Goal: Task Accomplishment & Management: Complete application form

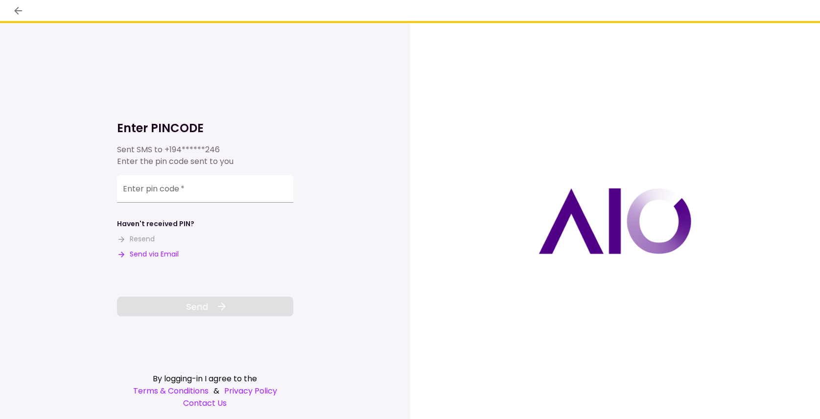
click at [149, 256] on button "Send via Email" at bounding box center [148, 254] width 62 height 10
click at [196, 190] on input "Enter pin code   *" at bounding box center [205, 188] width 176 height 27
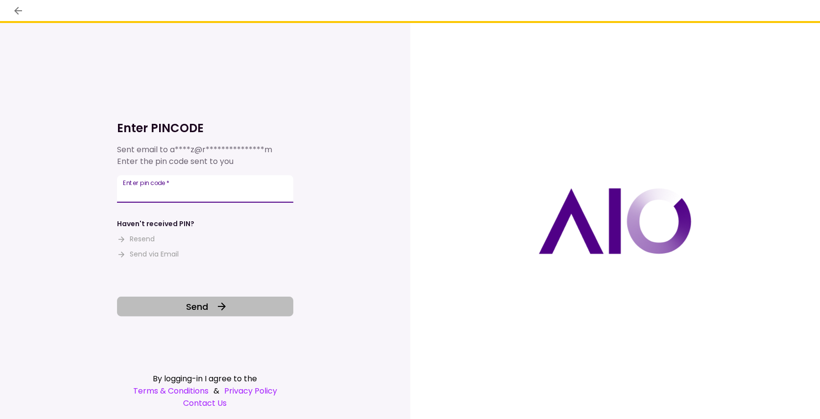
type input "******"
click at [185, 308] on button "Send" at bounding box center [205, 307] width 176 height 20
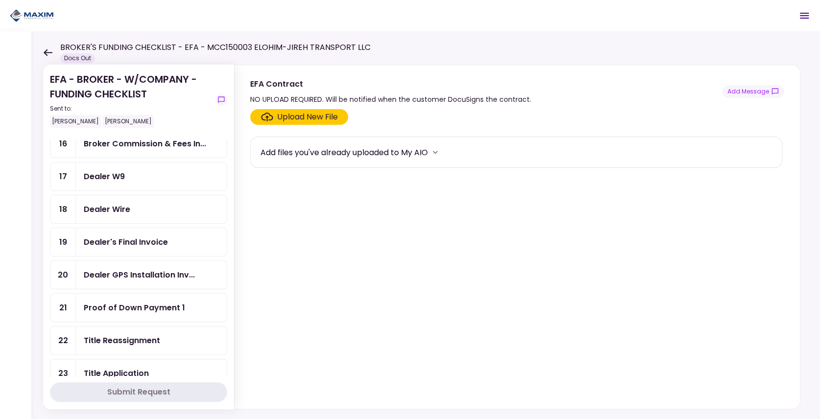
scroll to position [326, 0]
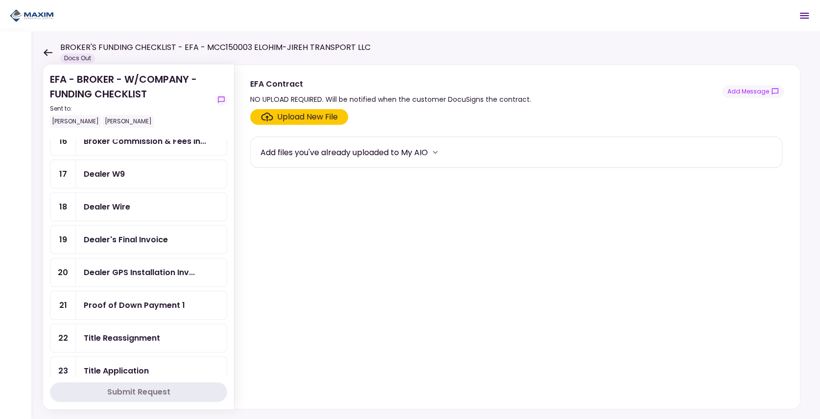
click at [123, 332] on div "Title Reassignment" at bounding box center [122, 338] width 76 height 12
click at [280, 125] on section "Upload New File Add files you've already uploaded to My AIO" at bounding box center [517, 257] width 534 height 296
click at [280, 122] on label "Upload New File" at bounding box center [299, 117] width 98 height 16
click at [0, 0] on input "Upload New File" at bounding box center [0, 0] width 0 height 0
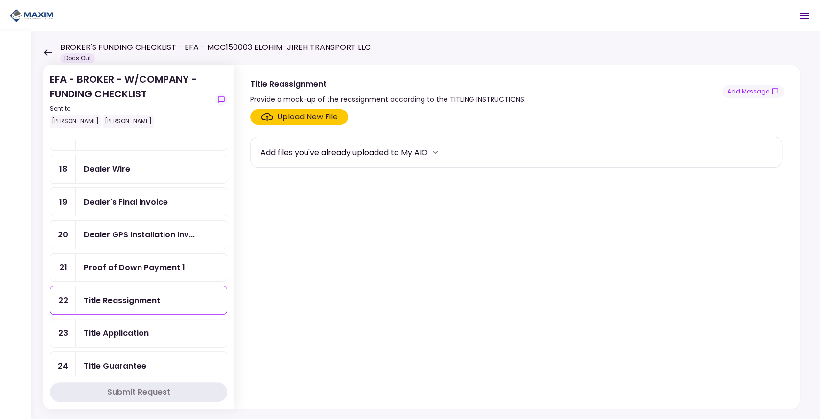
scroll to position [392, 0]
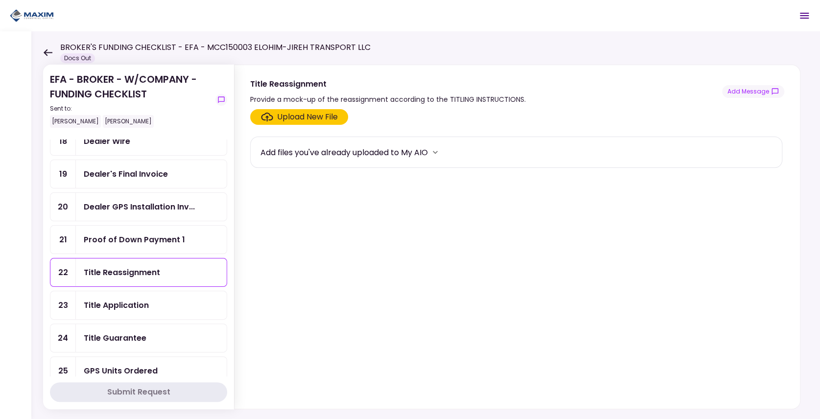
click at [136, 332] on div "Title Guarantee" at bounding box center [115, 338] width 63 height 12
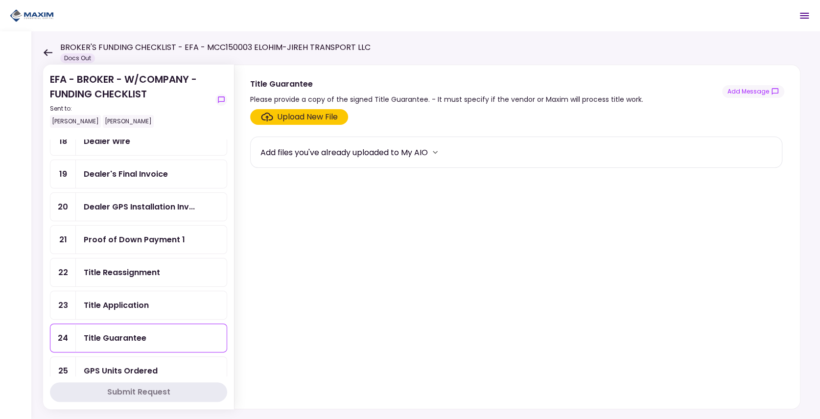
click at [282, 122] on label "Upload New File" at bounding box center [299, 117] width 98 height 16
click at [0, 0] on input "Upload New File" at bounding box center [0, 0] width 0 height 0
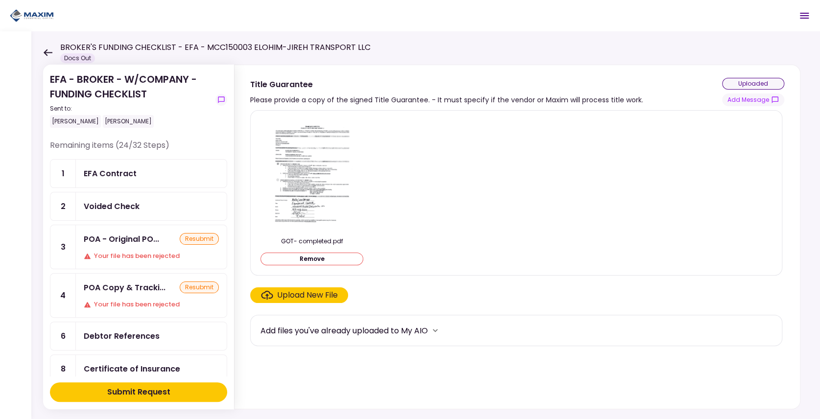
click at [123, 392] on div "Submit Request" at bounding box center [138, 392] width 63 height 12
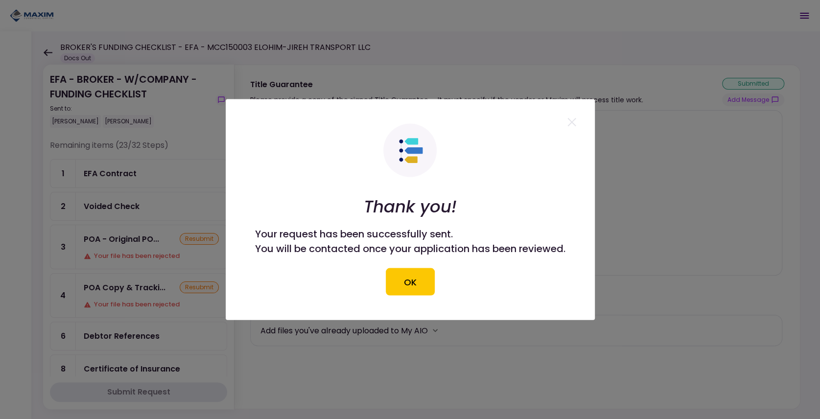
click at [409, 289] on button "OK" at bounding box center [410, 281] width 49 height 27
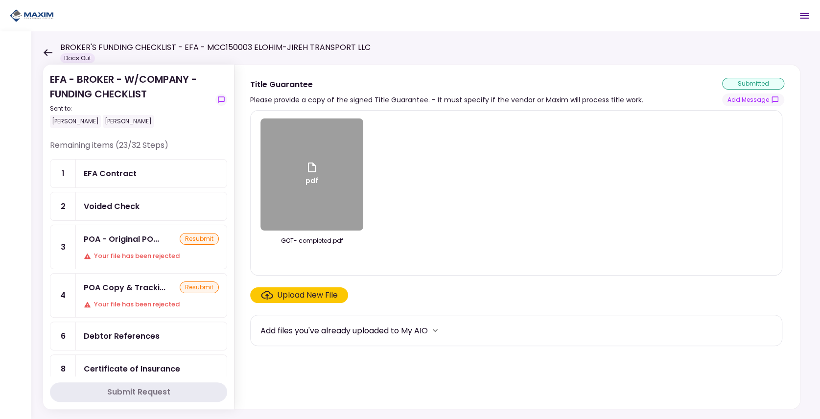
click at [48, 51] on icon at bounding box center [47, 52] width 9 height 7
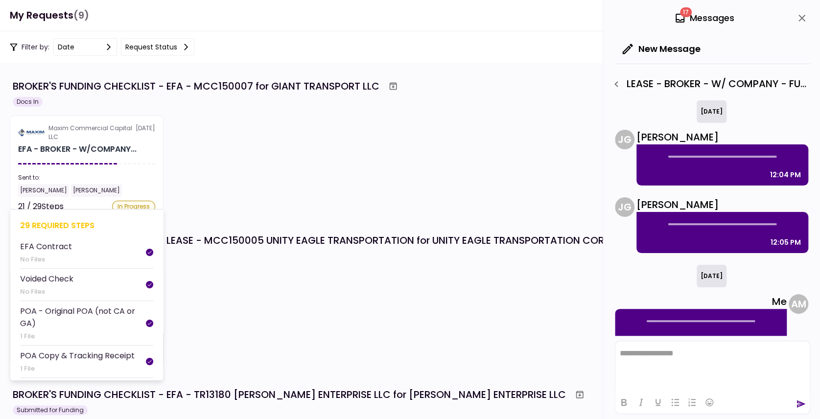
click at [73, 132] on div "Maxim Commercial Capital LLC" at bounding box center [91, 133] width 87 height 18
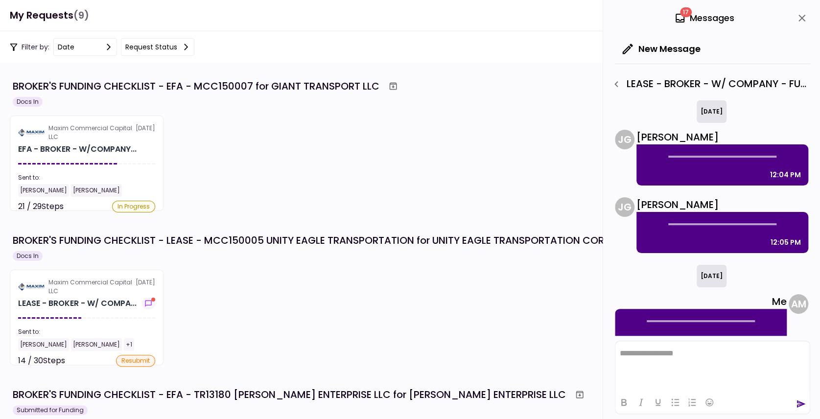
scroll to position [263, 0]
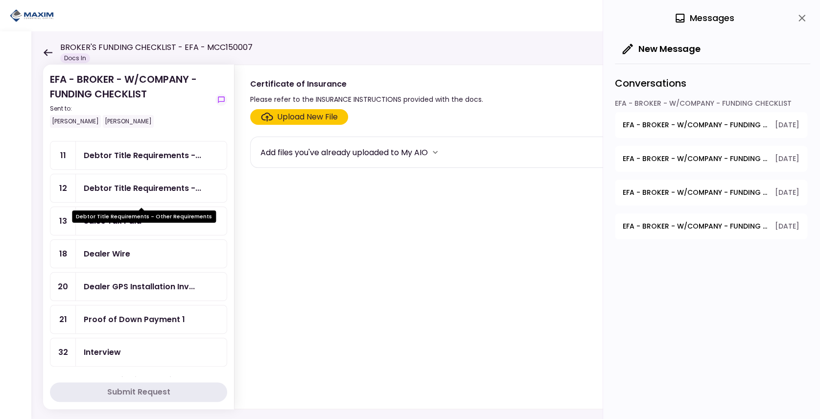
scroll to position [65, 0]
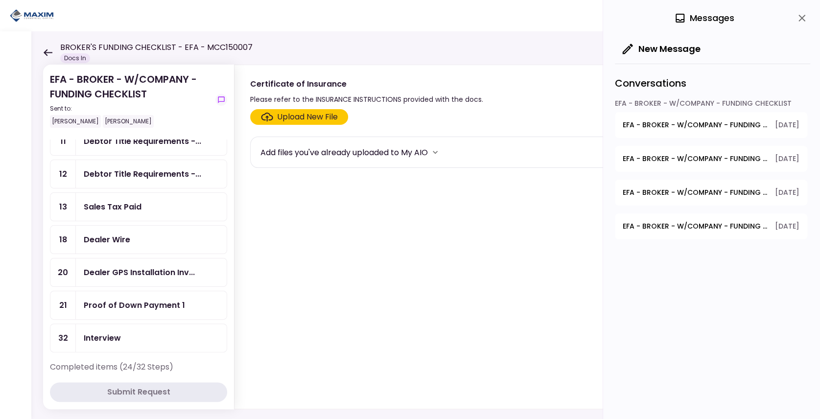
click at [113, 302] on div "Proof of Down Payment 1" at bounding box center [134, 305] width 101 height 12
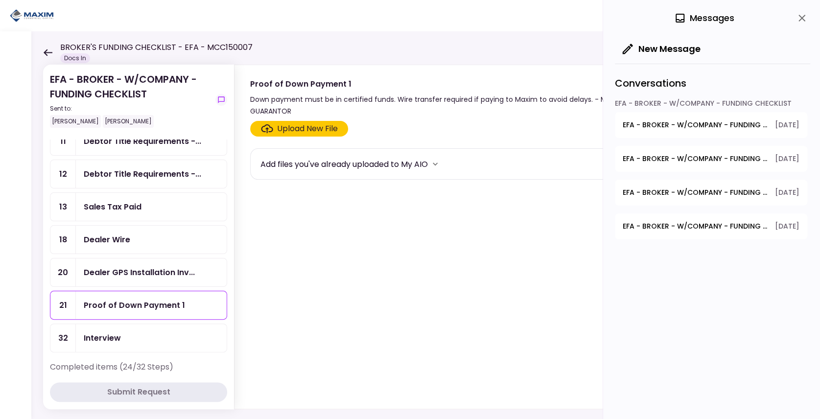
click at [263, 131] on icon "Click here to upload the required document" at bounding box center [267, 128] width 12 height 9
click at [0, 0] on input "Upload New File" at bounding box center [0, 0] width 0 height 0
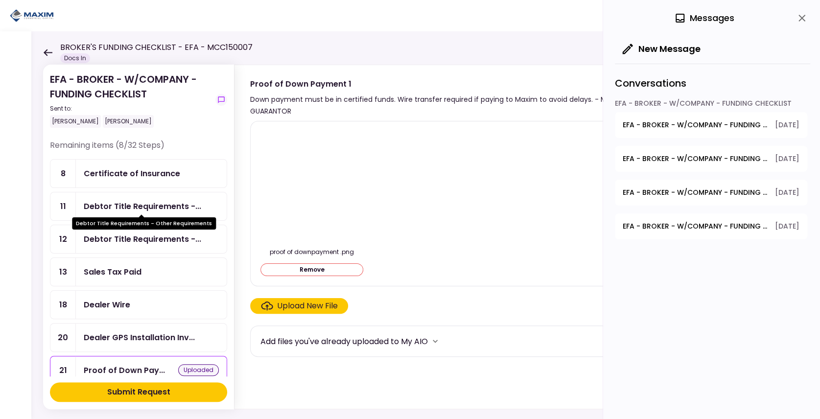
click at [151, 204] on div "Debtor Title Requirements -..." at bounding box center [143, 206] width 118 height 12
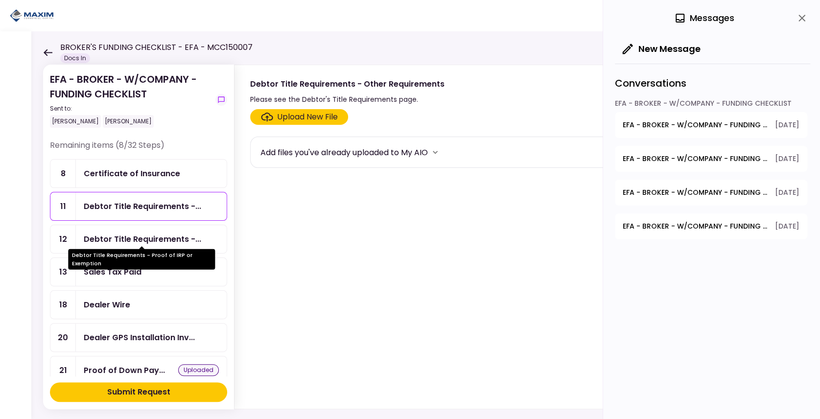
click at [146, 237] on div "Debtor Title Requirements -..." at bounding box center [143, 239] width 118 height 12
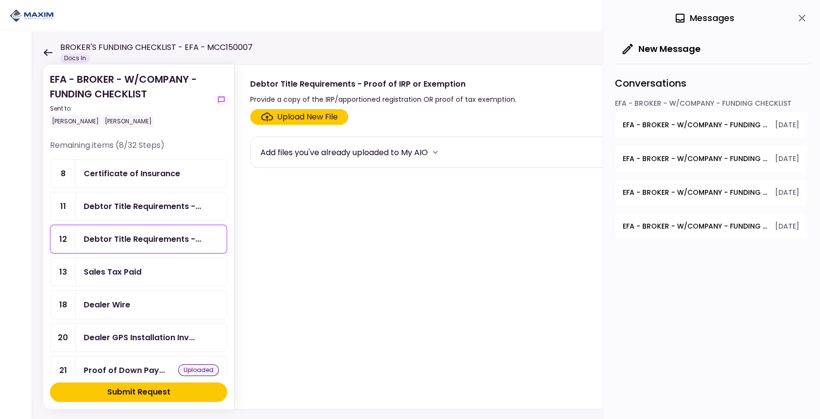
click at [131, 280] on div "Sales Tax Paid" at bounding box center [151, 272] width 151 height 28
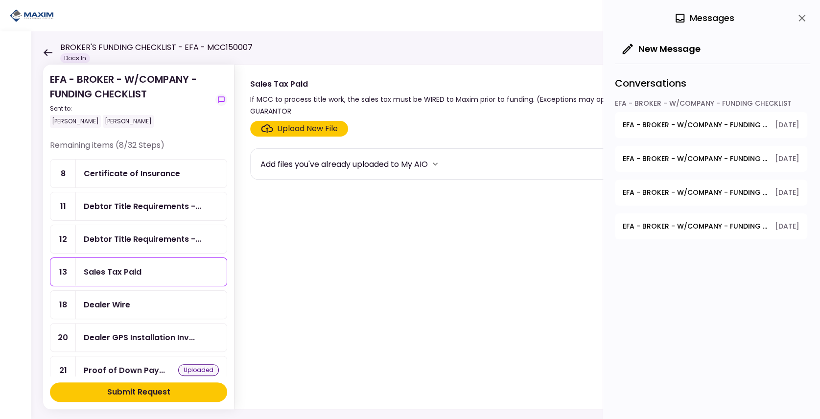
click at [137, 301] on div "Dealer Wire" at bounding box center [151, 305] width 135 height 12
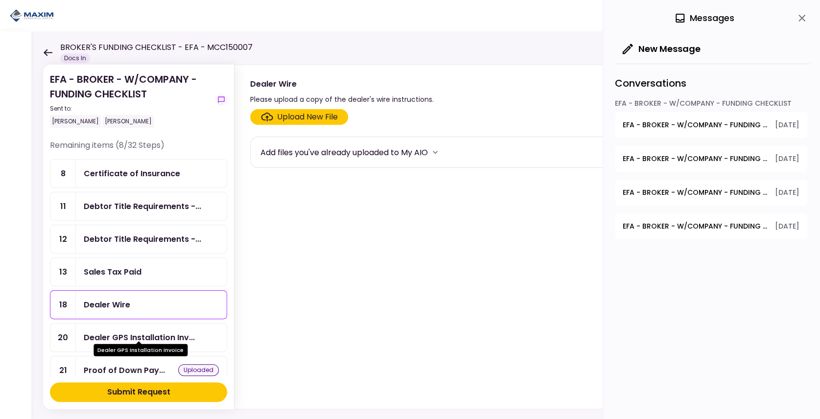
click at [125, 333] on div "Dealer GPS Installation Inv..." at bounding box center [139, 338] width 111 height 12
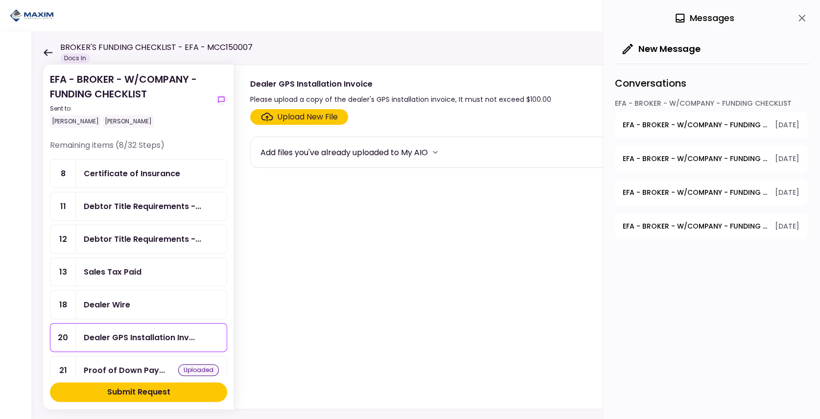
click at [118, 391] on div "Submit Request" at bounding box center [138, 392] width 63 height 12
